Goal: Find specific page/section: Find specific page/section

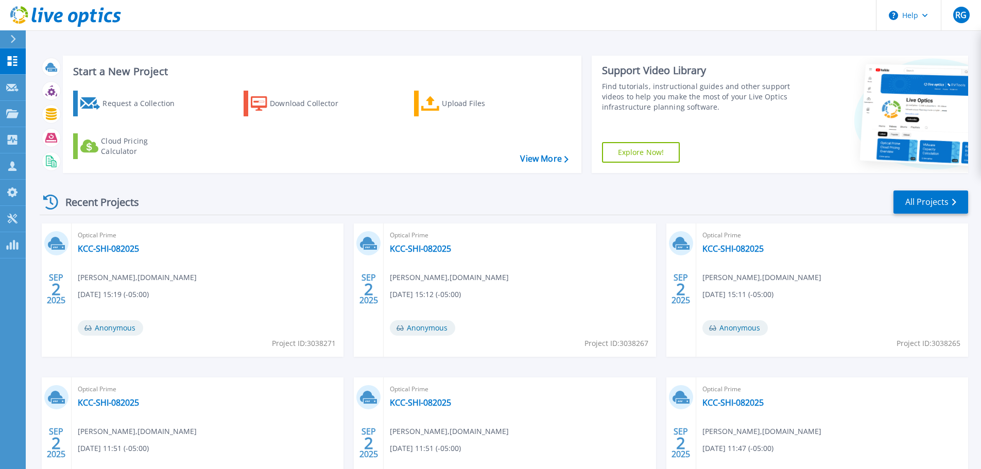
scroll to position [101, 0]
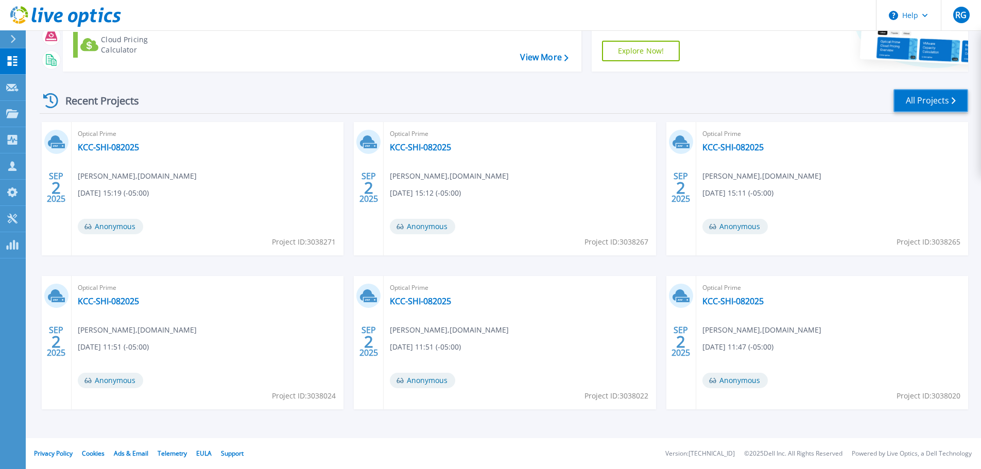
click at [928, 98] on link "All Projects" at bounding box center [931, 100] width 75 height 23
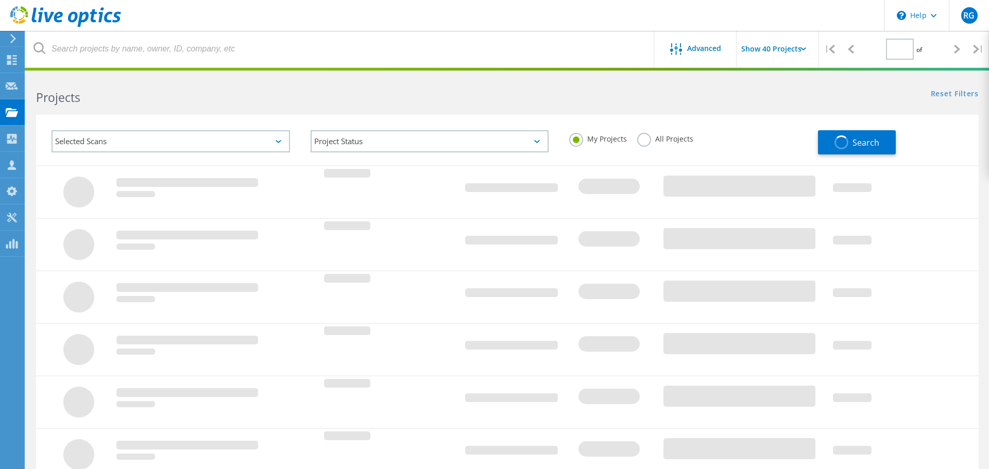
type input "1"
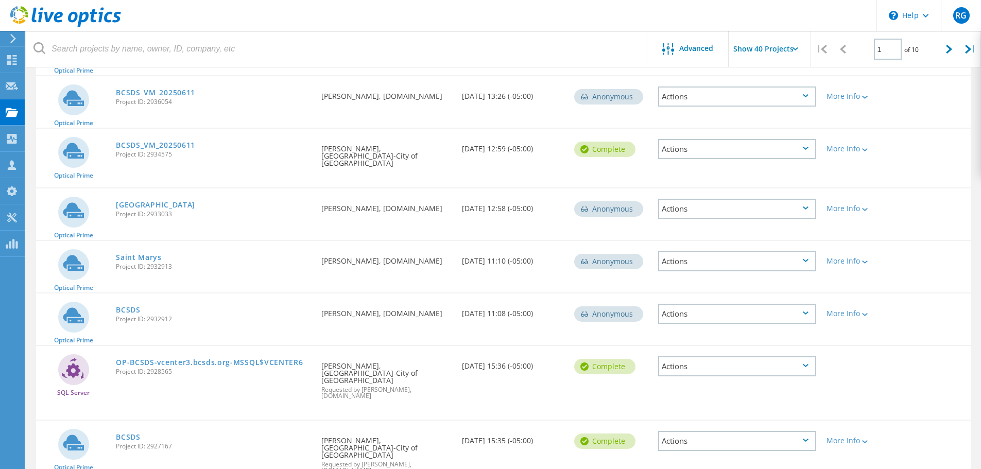
scroll to position [1613, 0]
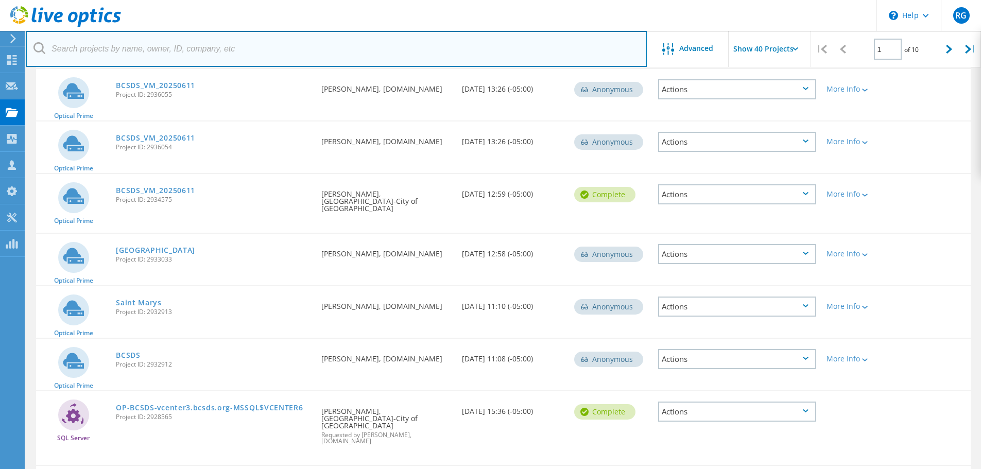
click at [63, 49] on input "text" at bounding box center [336, 49] width 621 height 36
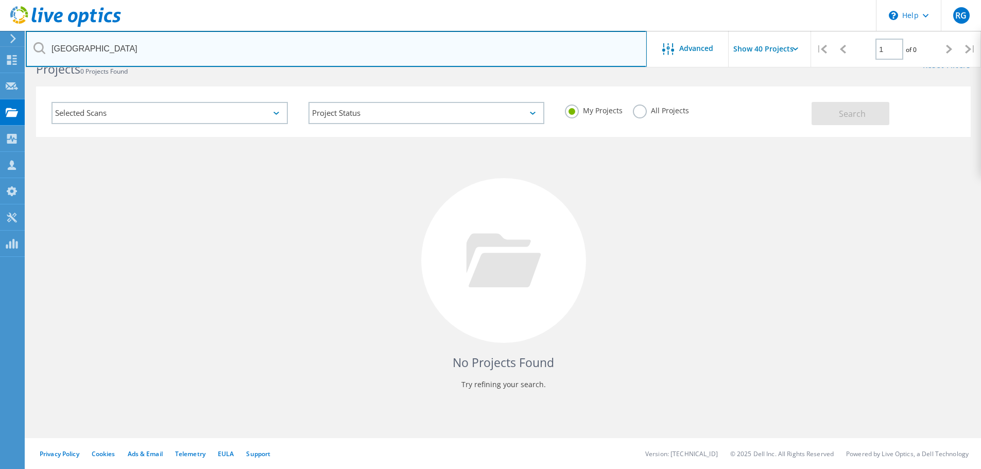
scroll to position [28, 0]
drag, startPoint x: 120, startPoint y: 48, endPoint x: 45, endPoint y: 46, distance: 74.7
click at [45, 46] on input "douglas county" at bounding box center [336, 49] width 621 height 36
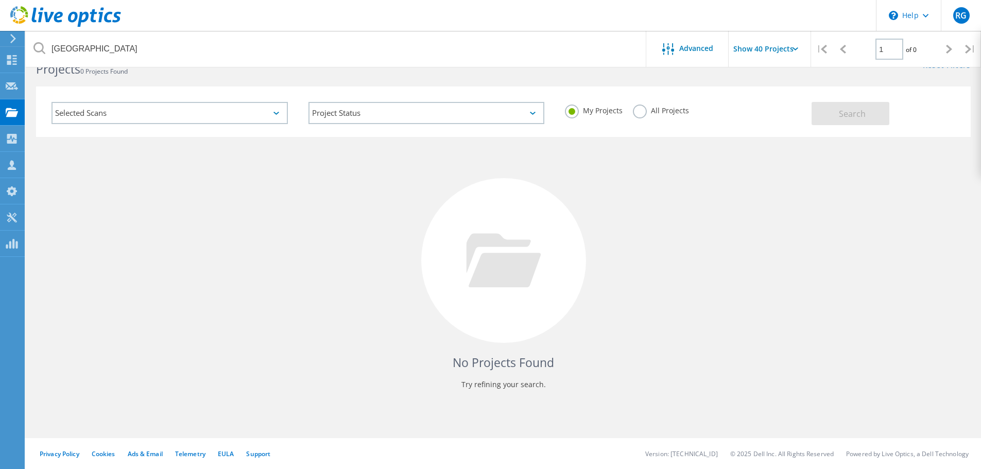
click at [641, 110] on label "All Projects" at bounding box center [661, 110] width 56 height 10
click at [0, 0] on input "All Projects" at bounding box center [0, 0] width 0 height 0
click at [858, 115] on span "Search" at bounding box center [852, 113] width 27 height 11
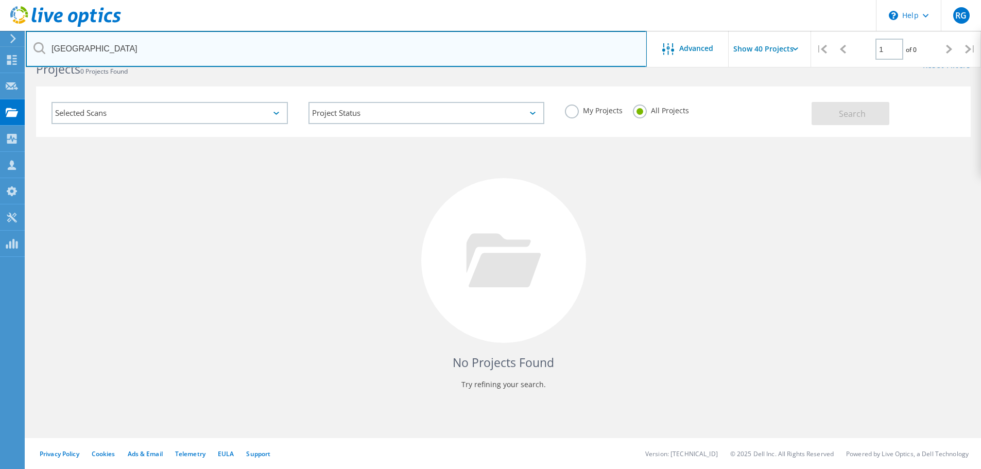
drag, startPoint x: 108, startPoint y: 49, endPoint x: 52, endPoint y: 43, distance: 57.0
click at [50, 43] on input "douglas county" at bounding box center [336, 49] width 621 height 36
paste input "Brent Birkeland"
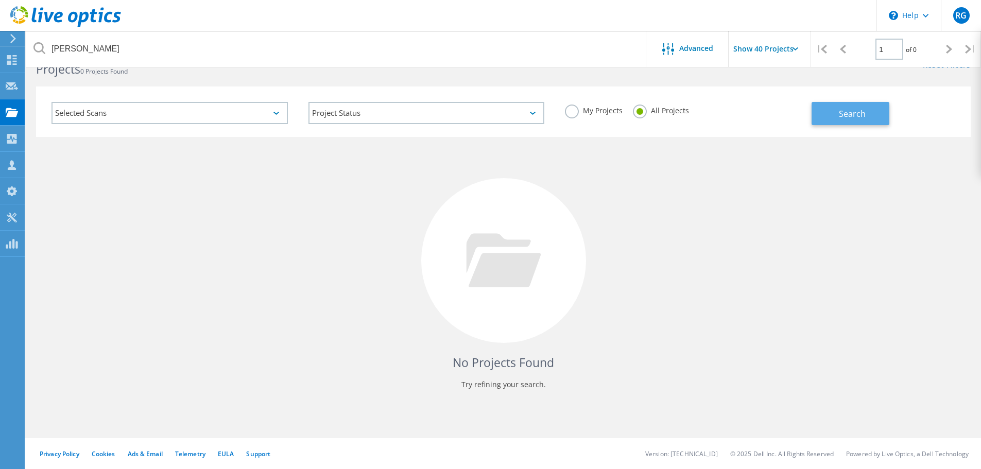
click at [859, 114] on span "Search" at bounding box center [852, 113] width 27 height 11
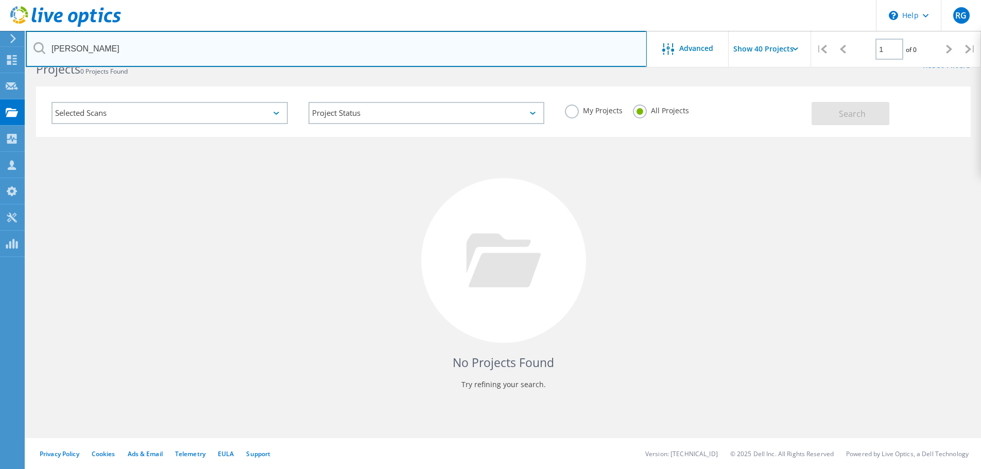
drag, startPoint x: 121, startPoint y: 47, endPoint x: 49, endPoint y: 47, distance: 72.1
click at [49, 47] on input "Brent Birkeland" at bounding box center [336, 49] width 621 height 36
paste input "Shannon Klimek"
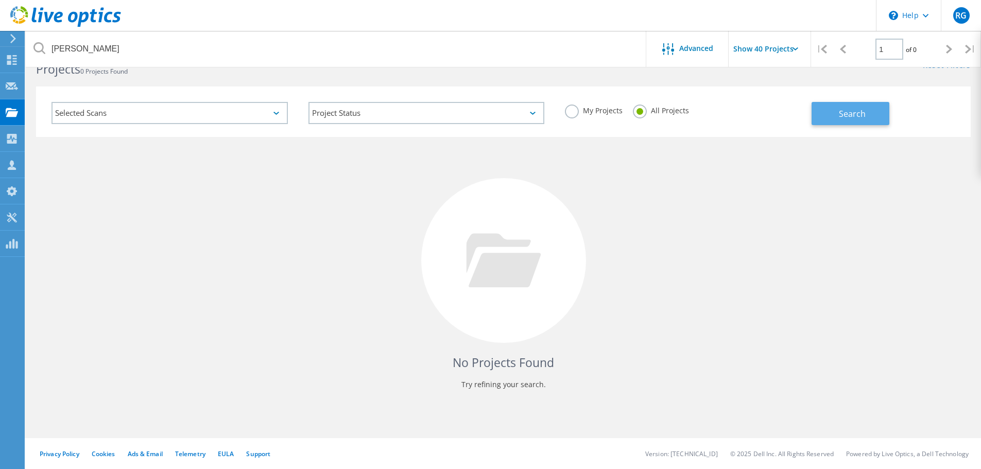
click at [835, 113] on button "Search" at bounding box center [851, 113] width 78 height 23
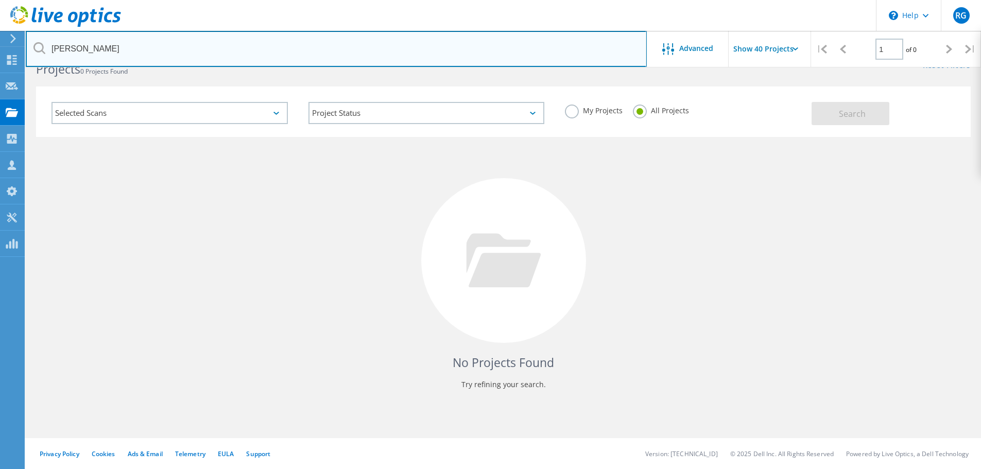
click at [401, 45] on input "Shannon Klimek" at bounding box center [336, 49] width 621 height 36
type input "S"
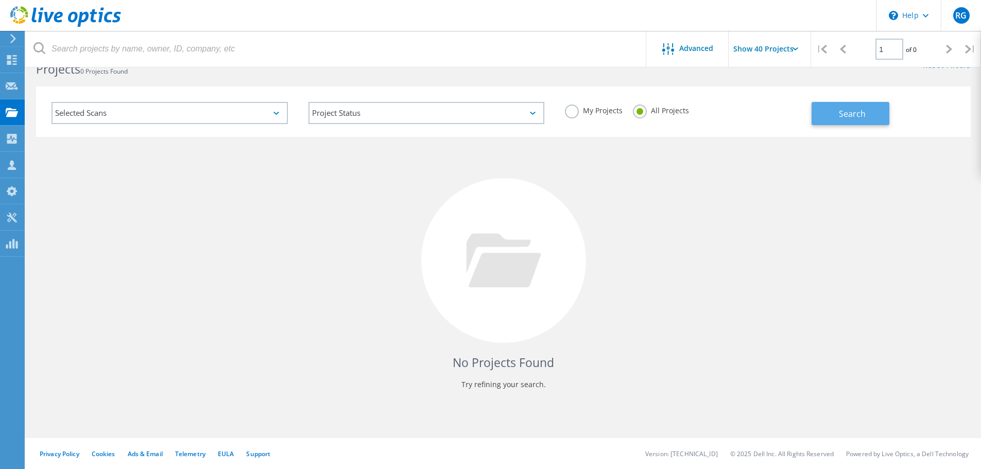
click at [845, 114] on span "Search" at bounding box center [852, 113] width 27 height 11
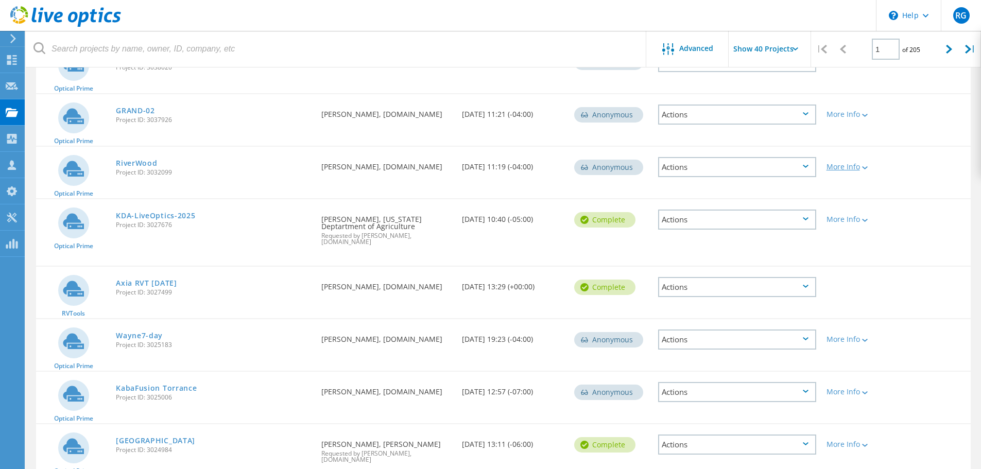
scroll to position [309, 0]
